Goal: Transaction & Acquisition: Subscribe to service/newsletter

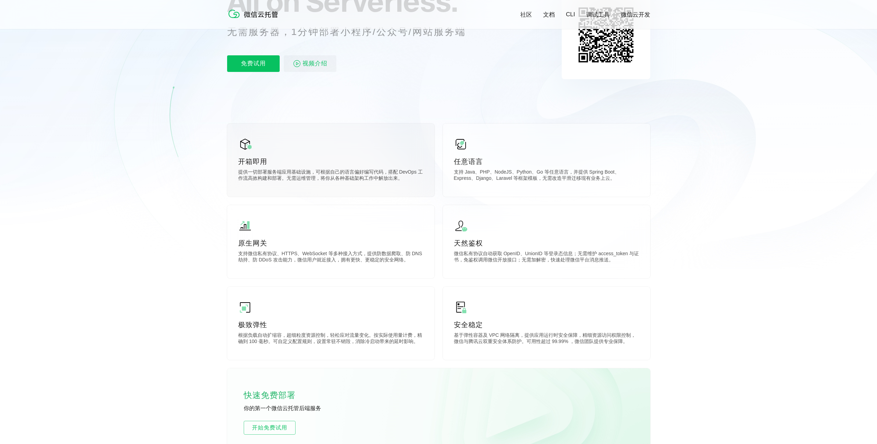
scroll to position [104, 0]
click at [254, 54] on div "All on Serverless. 无需服务器，1分钟部署小程序/公众号/网站服务端 免费试用 视频介绍" at bounding box center [355, 30] width 256 height 100
click at [248, 60] on p "免费试用" at bounding box center [253, 64] width 53 height 17
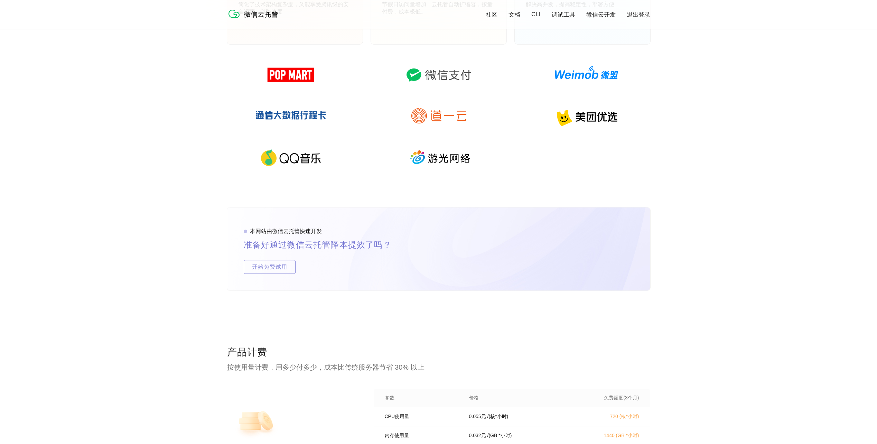
scroll to position [1279, 0]
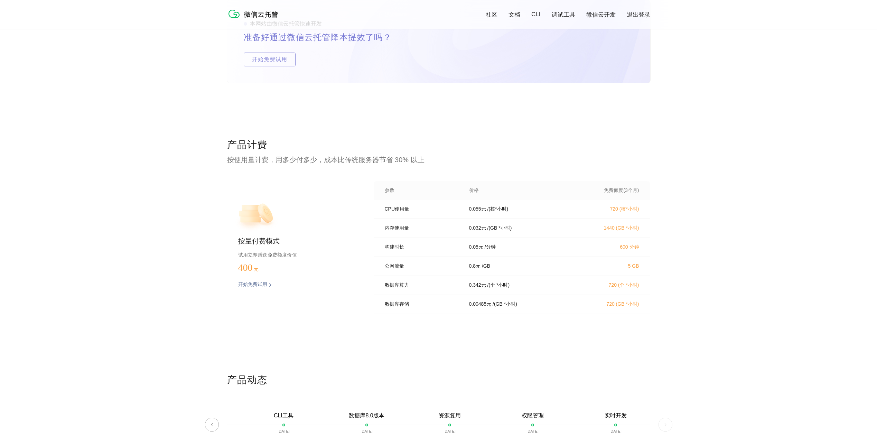
click at [609, 212] on p "720 (核*小时)" at bounding box center [608, 209] width 61 height 6
drag, startPoint x: 610, startPoint y: 212, endPoint x: 683, endPoint y: 212, distance: 72.6
click at [683, 212] on div "产品计费 按使用量计费，用多少付多少，成本比传统服务器节省 30% 以上 按量付费模式 试用立即赠送免费额度价值 400 元 开始免费试用 预估费用 参数 价…" at bounding box center [438, 255] width 877 height 235
drag, startPoint x: 683, startPoint y: 212, endPoint x: 676, endPoint y: 261, distance: 48.9
click at [676, 261] on div "产品计费 按使用量计费，用多少付多少，成本比传统服务器节省 30% 以上 按量付费模式 试用立即赠送免费额度价值 400 元 开始免费试用 预估费用 参数 价…" at bounding box center [438, 255] width 877 height 235
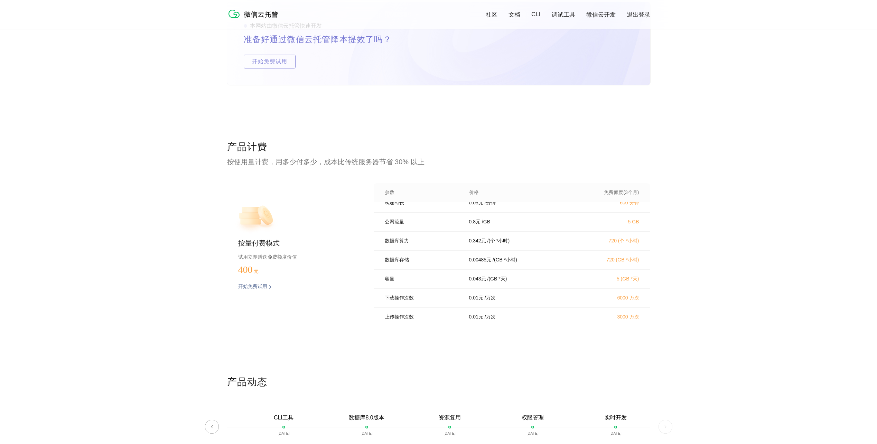
scroll to position [0, 0]
